Goal: Task Accomplishment & Management: Manage account settings

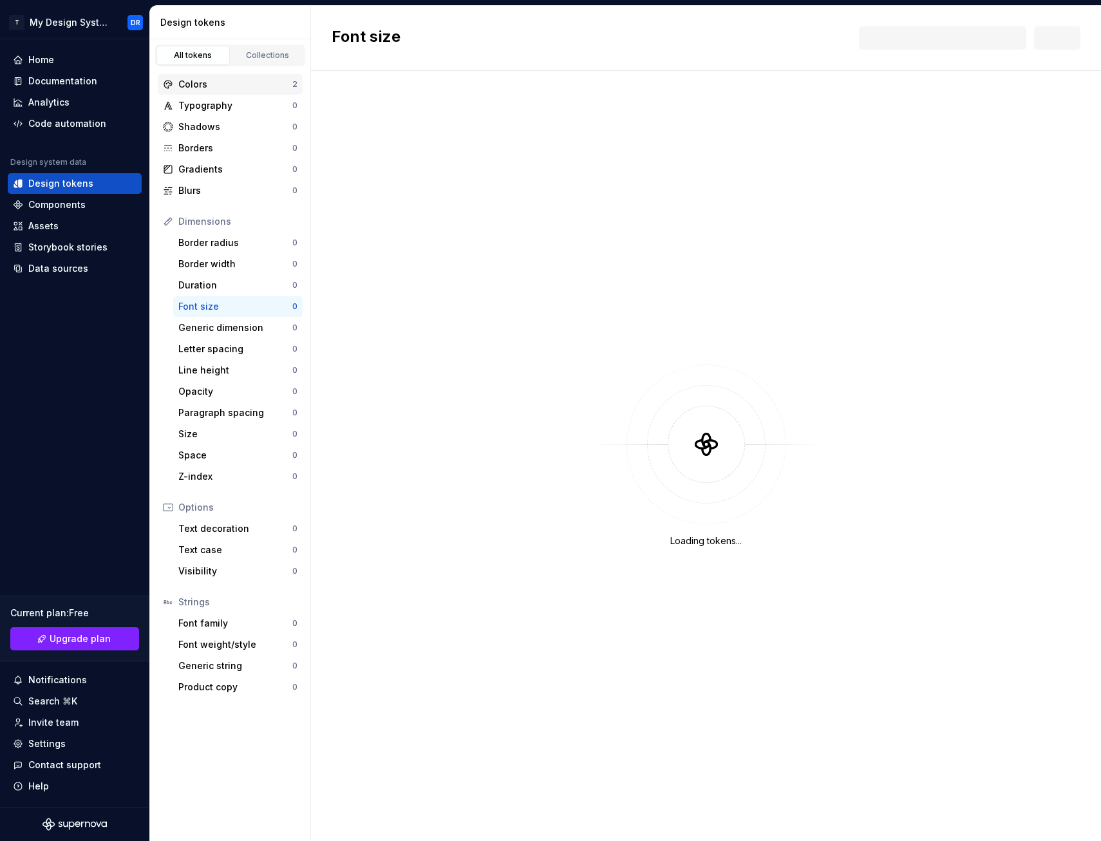
click at [224, 91] on div "Colors 2" at bounding box center [230, 84] width 145 height 21
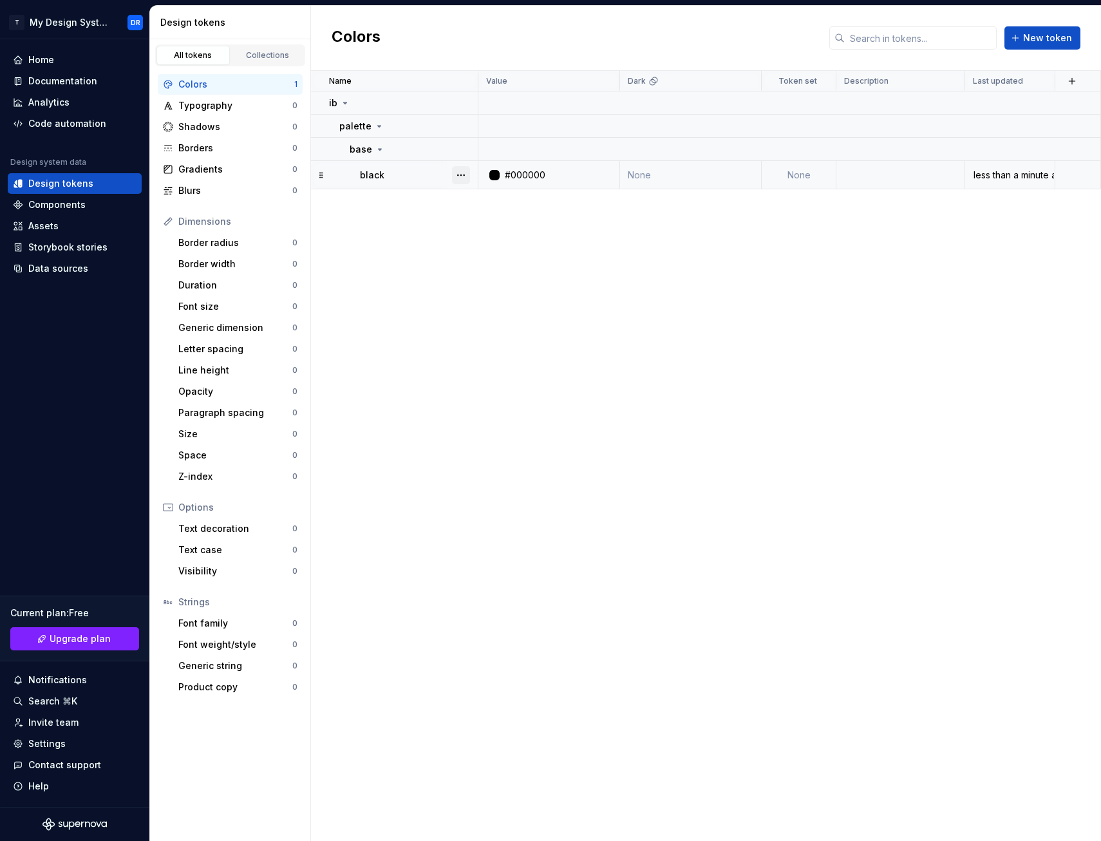
click at [462, 178] on button "button" at bounding box center [461, 175] width 18 height 18
click at [491, 249] on div "Delete token" at bounding box center [518, 247] width 84 height 13
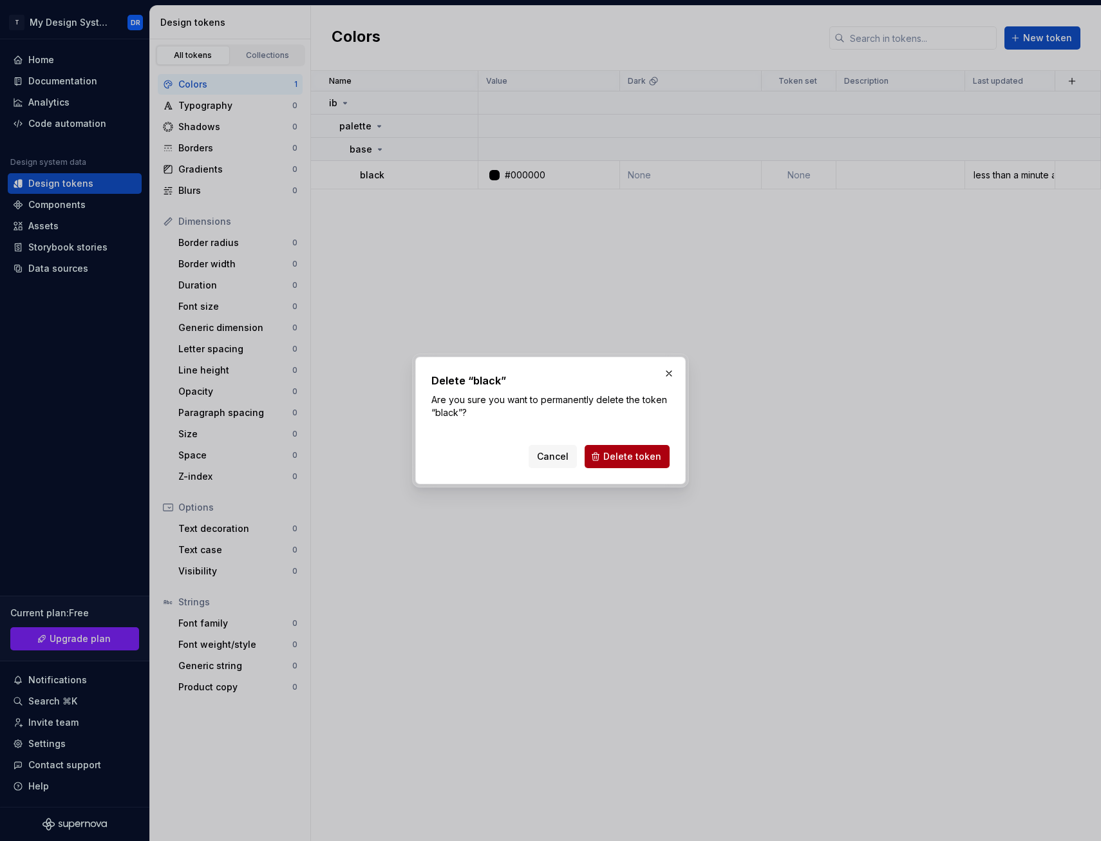
click at [630, 449] on button "Delete token" at bounding box center [627, 456] width 85 height 23
